Goal: Navigation & Orientation: Find specific page/section

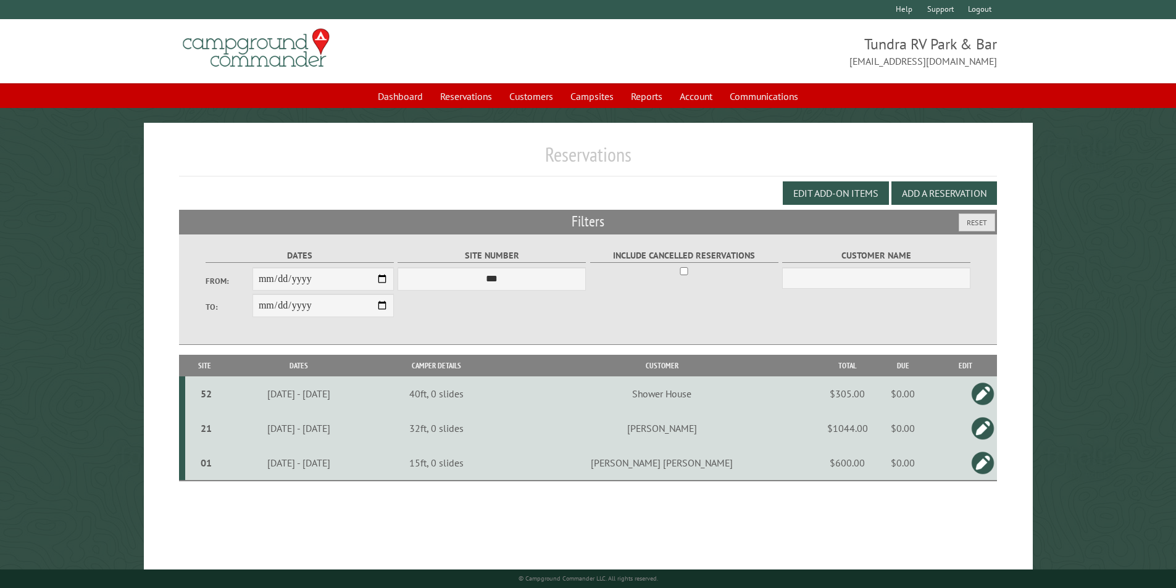
scroll to position [35, 0]
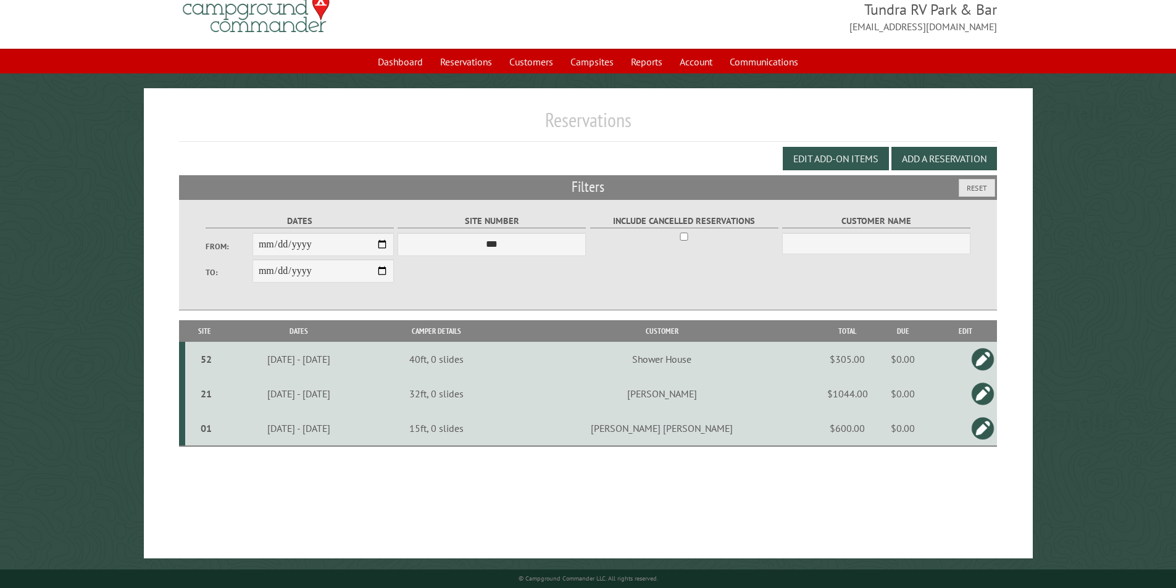
click at [850, 504] on div "**********" at bounding box center [588, 323] width 889 height 470
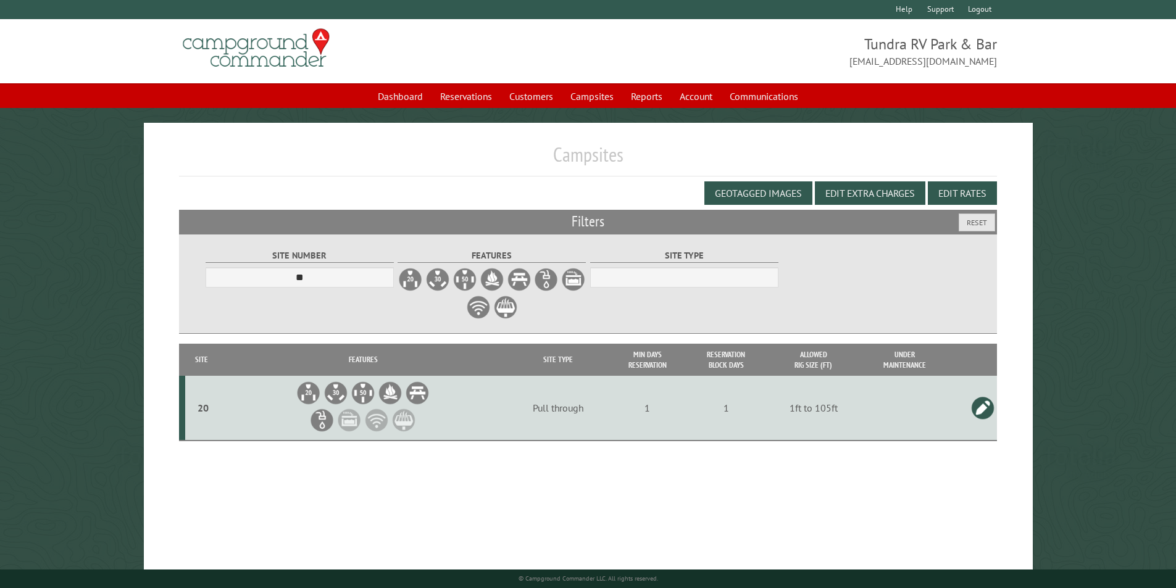
select select "**"
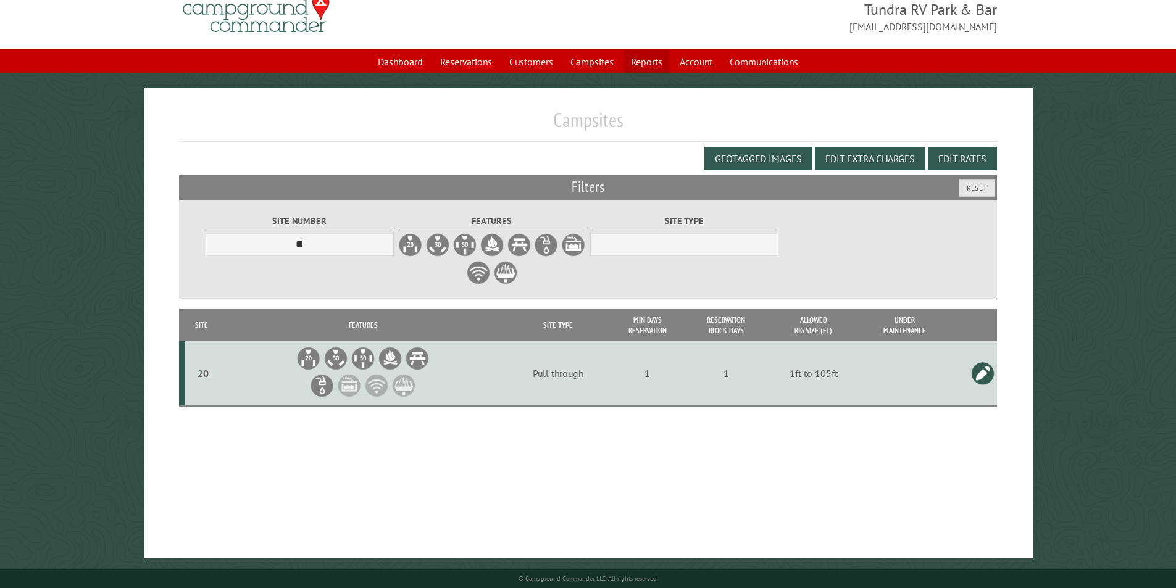
click at [637, 61] on link "Reports" at bounding box center [646, 61] width 46 height 23
